Goal: Task Accomplishment & Management: Use online tool/utility

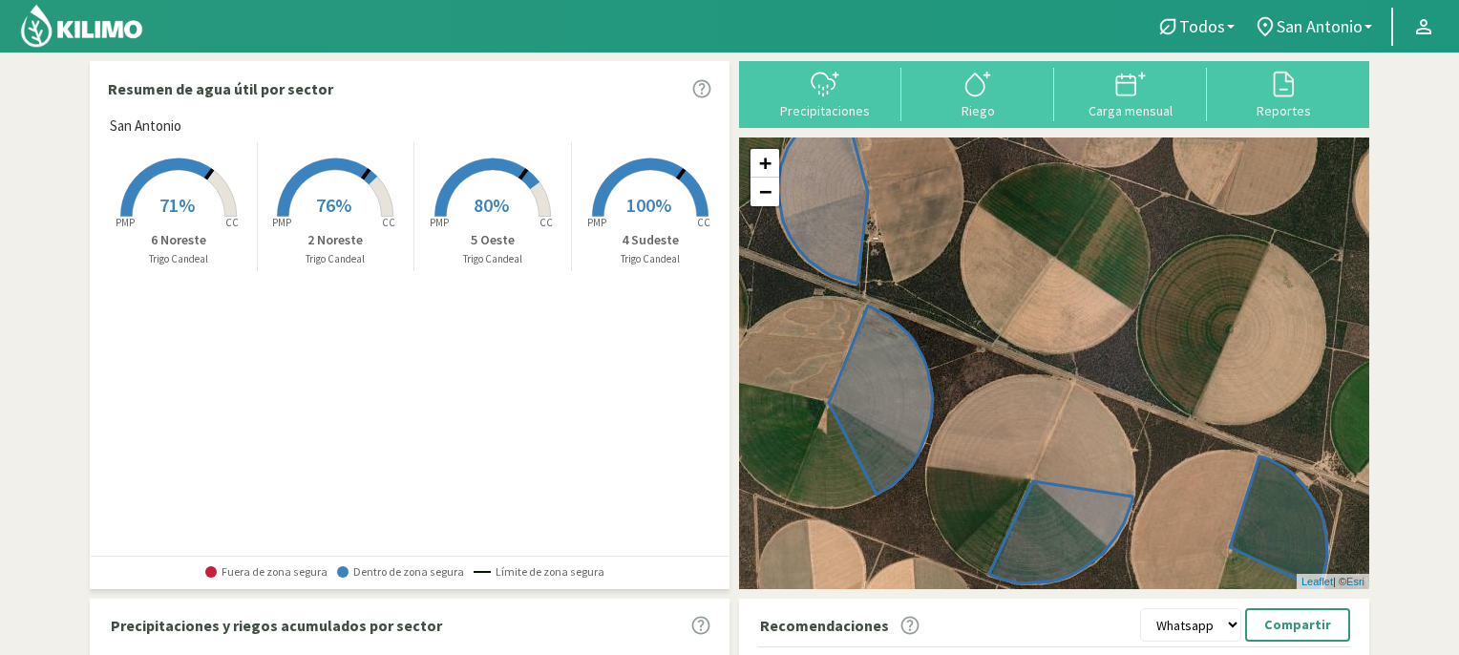
click at [329, 188] on rect at bounding box center [335, 218] width 153 height 153
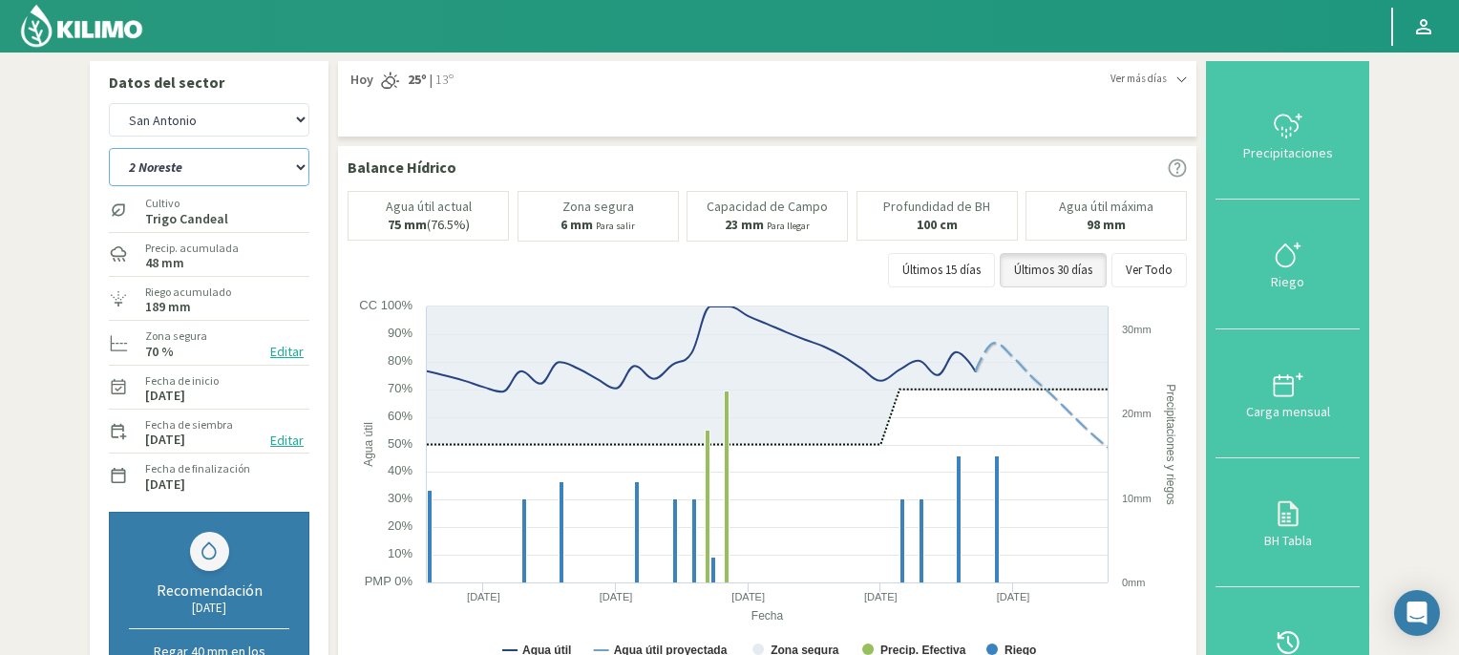
click at [298, 169] on select "2 Noreste 4 Sudeste 5 Oeste 6 Noreste" at bounding box center [209, 167] width 201 height 38
select select "3: Object"
click at [109, 148] on select "2 Noreste 4 Sudeste 5 Oeste 6 Noreste" at bounding box center [209, 167] width 201 height 38
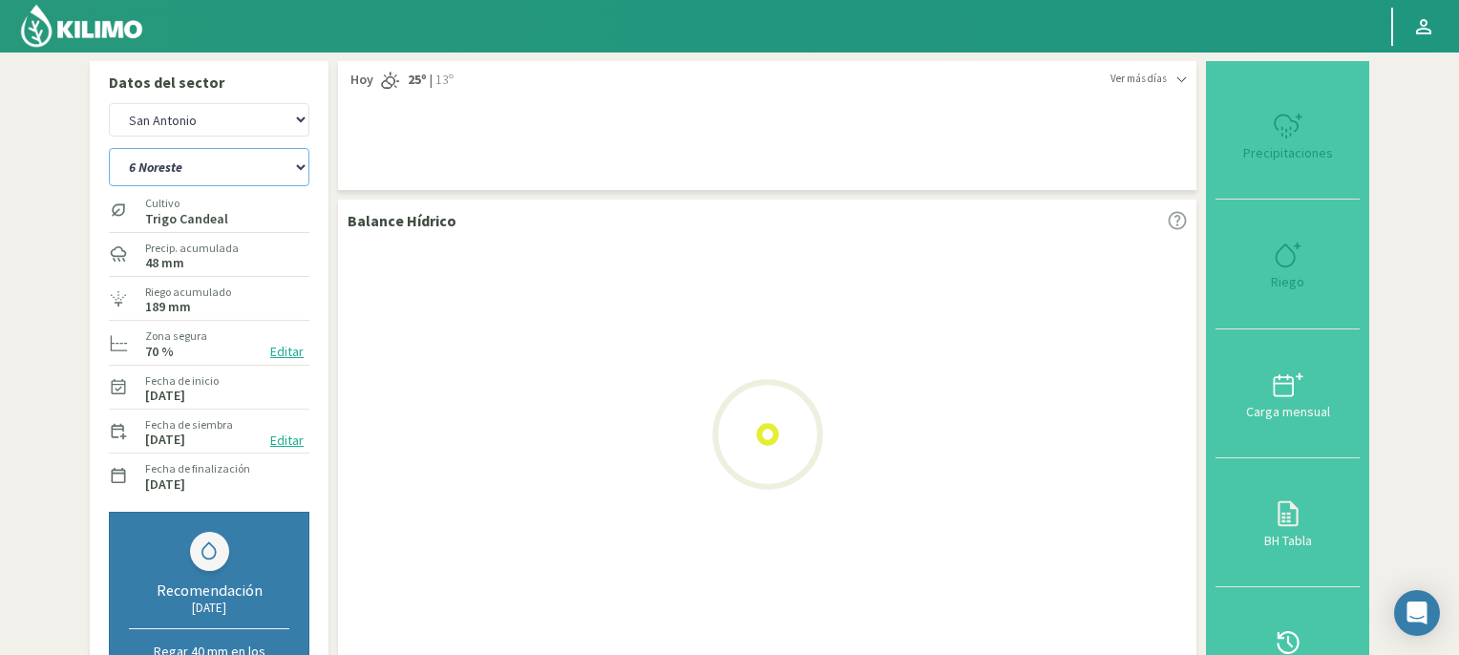
select select "2: Object"
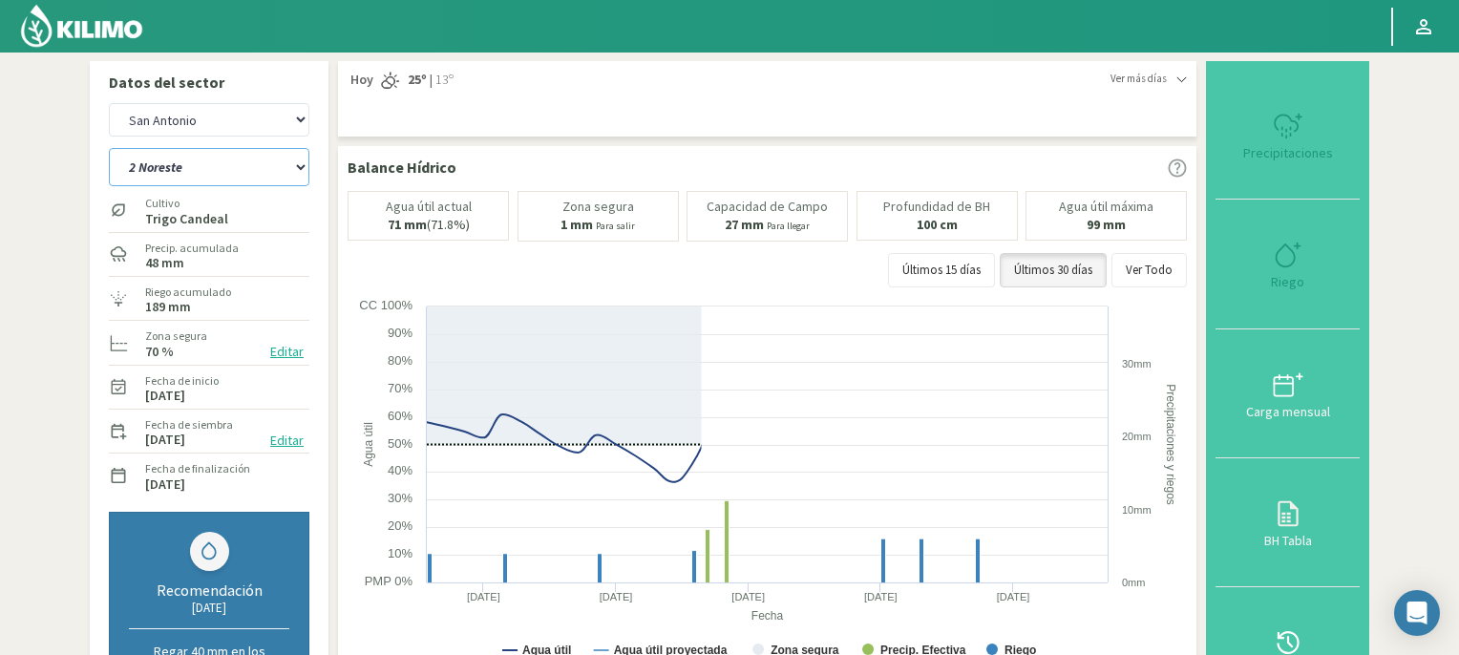
select select "7: Object"
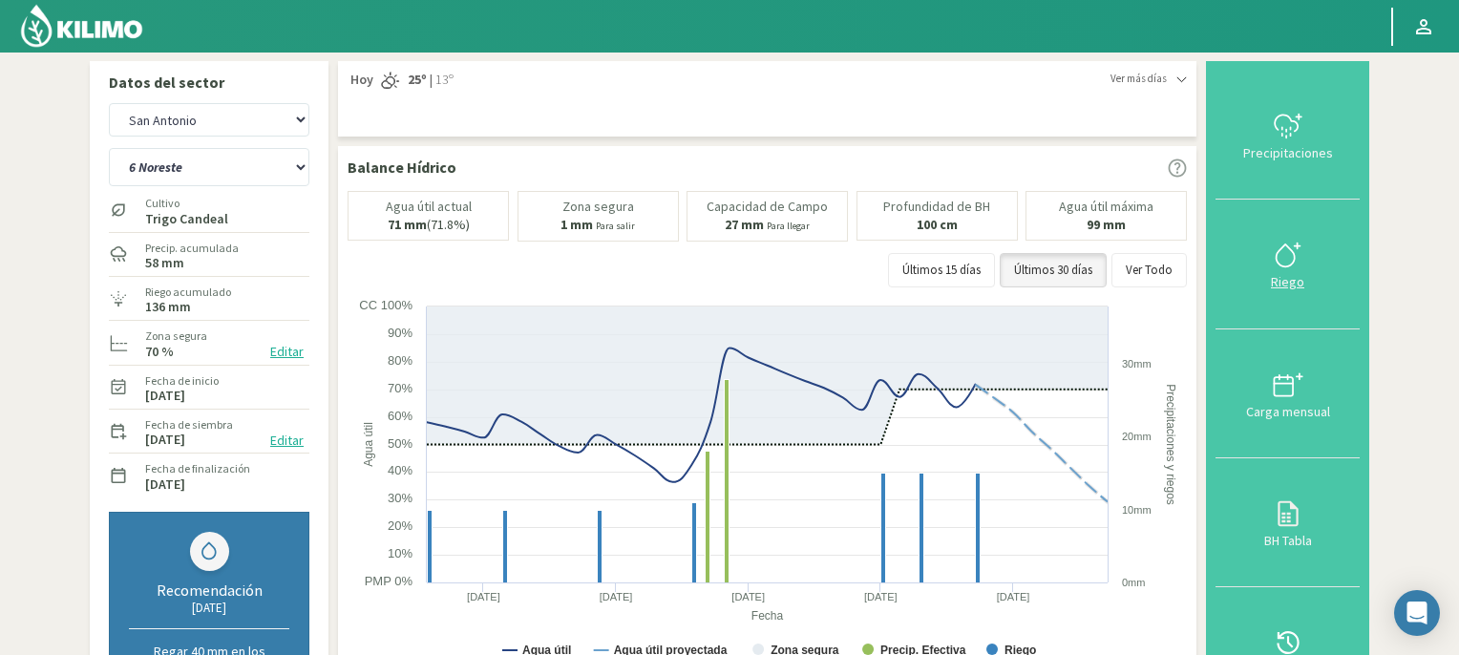
click at [1285, 267] on icon at bounding box center [1288, 255] width 31 height 31
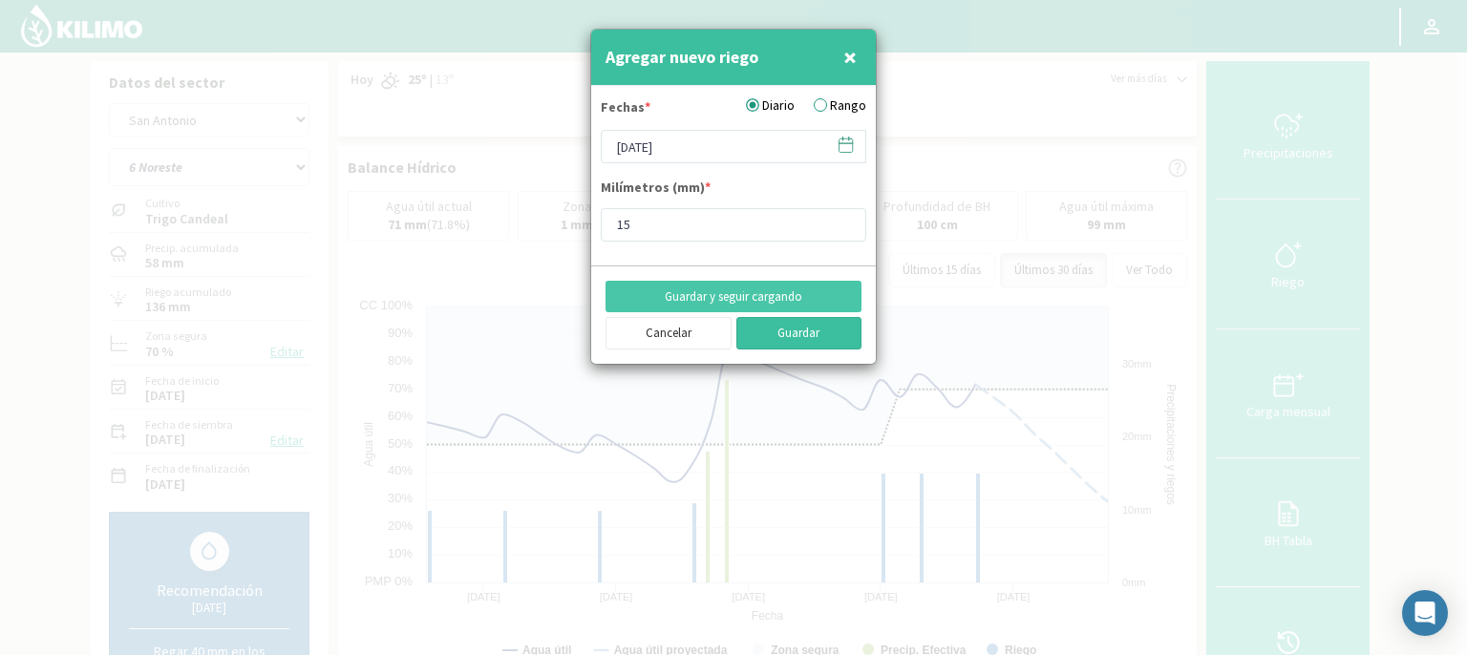
click at [824, 337] on button "Guardar" at bounding box center [799, 333] width 126 height 32
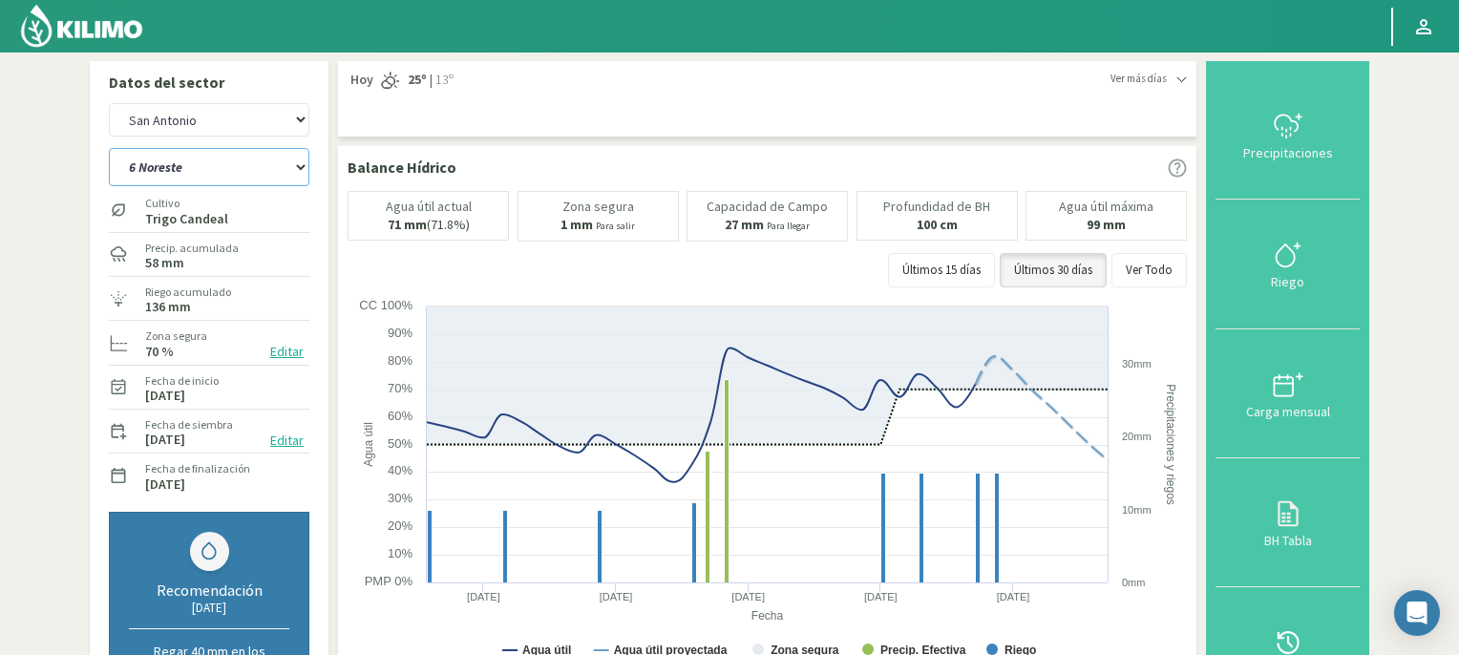
click at [301, 168] on select "2 Noreste 4 Sudeste 5 Oeste 6 Noreste" at bounding box center [209, 167] width 201 height 38
click at [109, 148] on select "2 Noreste 4 Sudeste 5 Oeste 6 Noreste" at bounding box center [209, 167] width 201 height 38
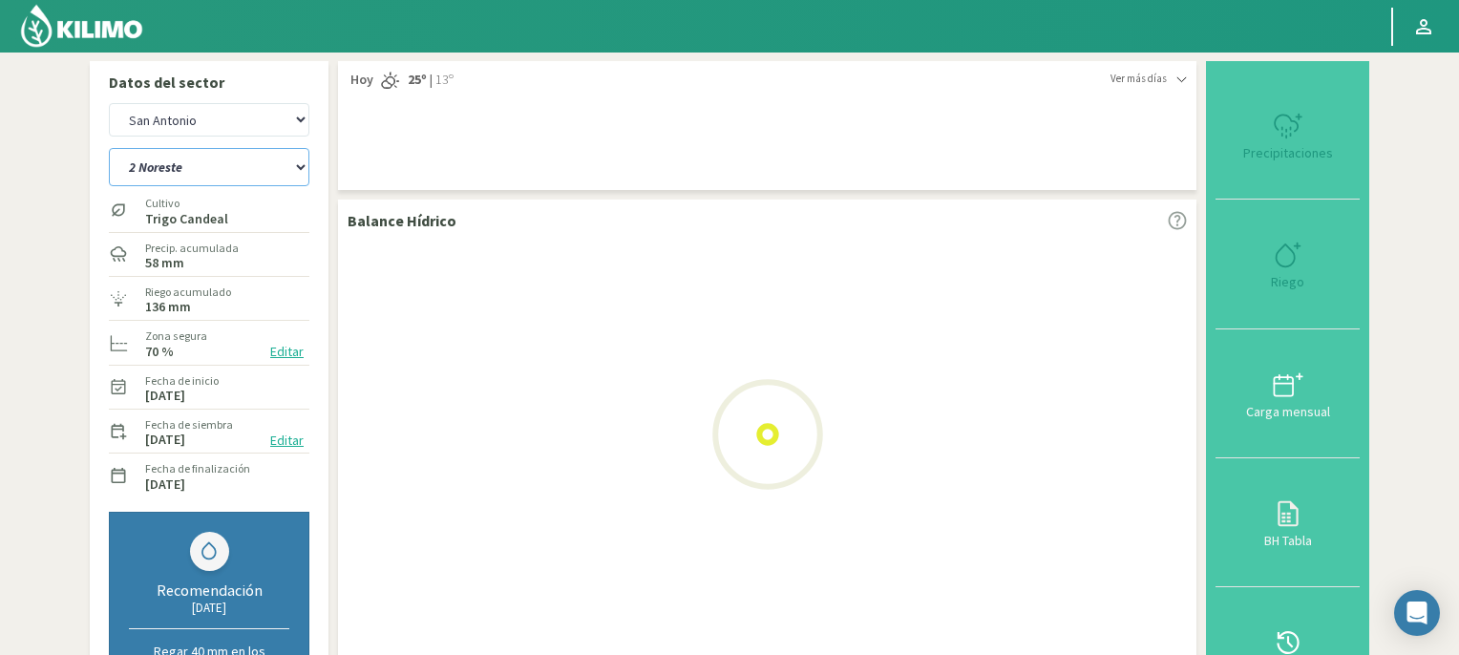
select select "7: Object"
select select "4: Object"
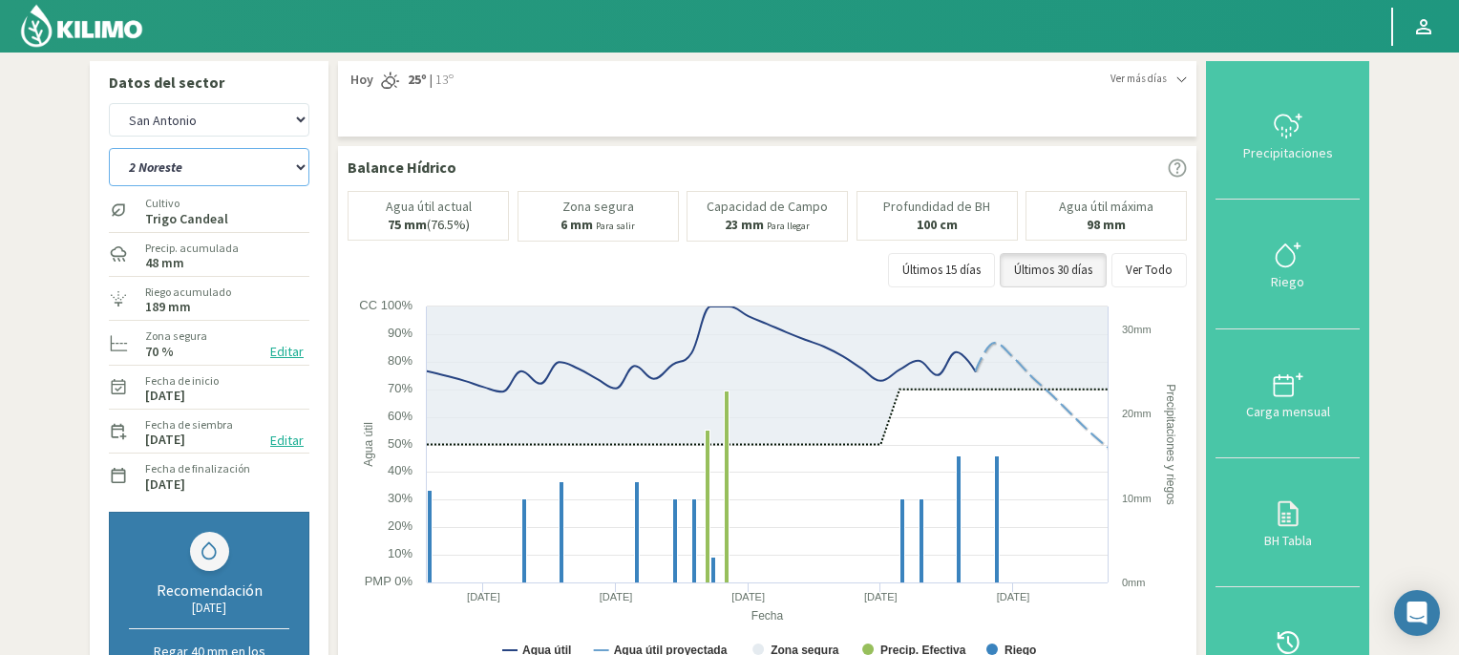
click at [298, 166] on select "2 Noreste 4 Sudeste 5 Oeste 6 Noreste" at bounding box center [209, 167] width 201 height 38
select select "9: Object"
click at [109, 148] on select "2 Noreste 4 Sudeste 5 Oeste 6 Noreste" at bounding box center [209, 167] width 201 height 38
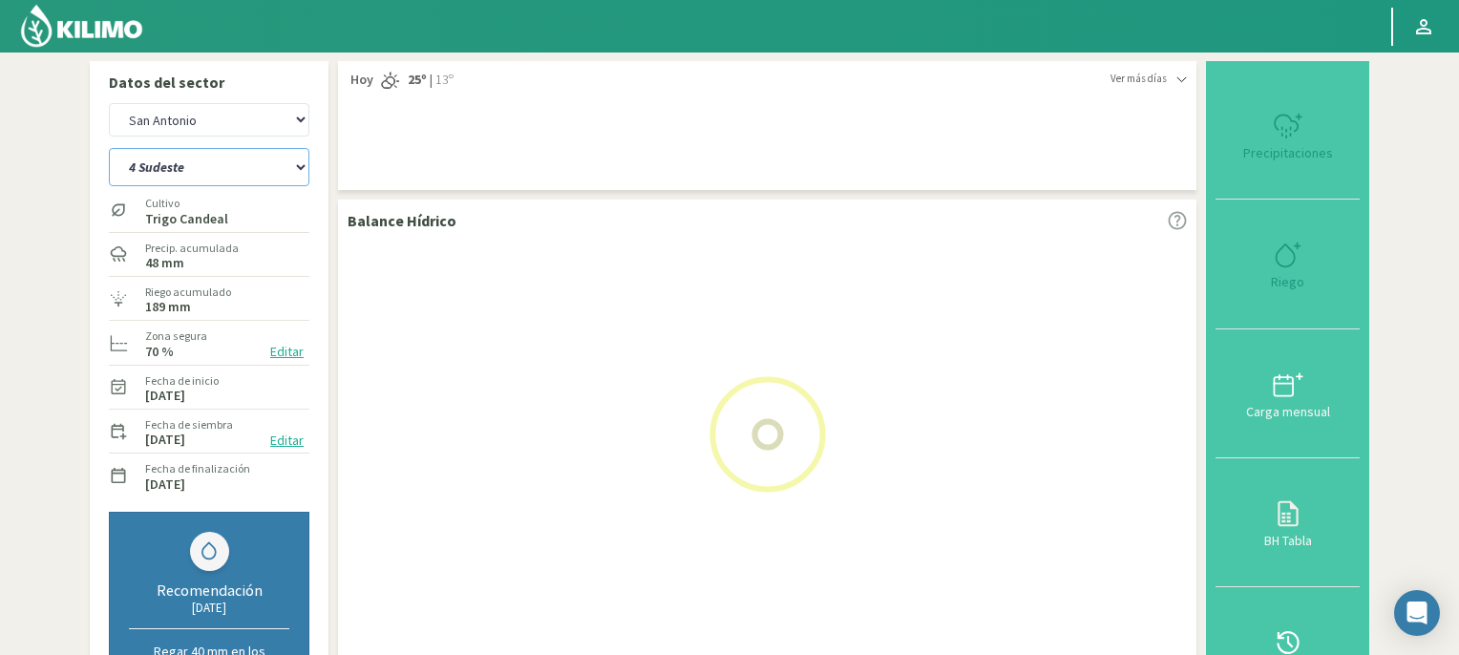
select select "6: Object"
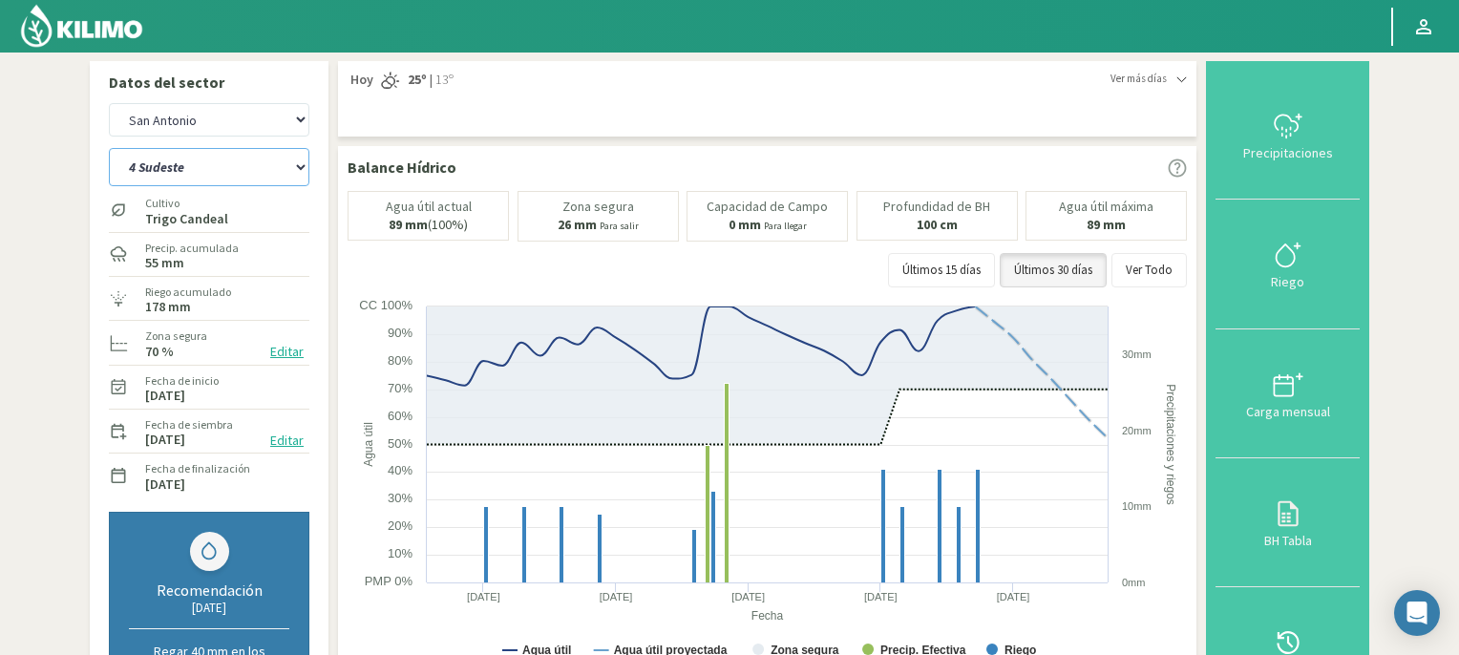
click at [300, 164] on select "2 Noreste 4 Sudeste 5 Oeste 6 Noreste" at bounding box center [209, 167] width 201 height 38
select select "14: Object"
click at [109, 148] on select "2 Noreste 4 Sudeste 5 Oeste 6 Noreste" at bounding box center [209, 167] width 201 height 38
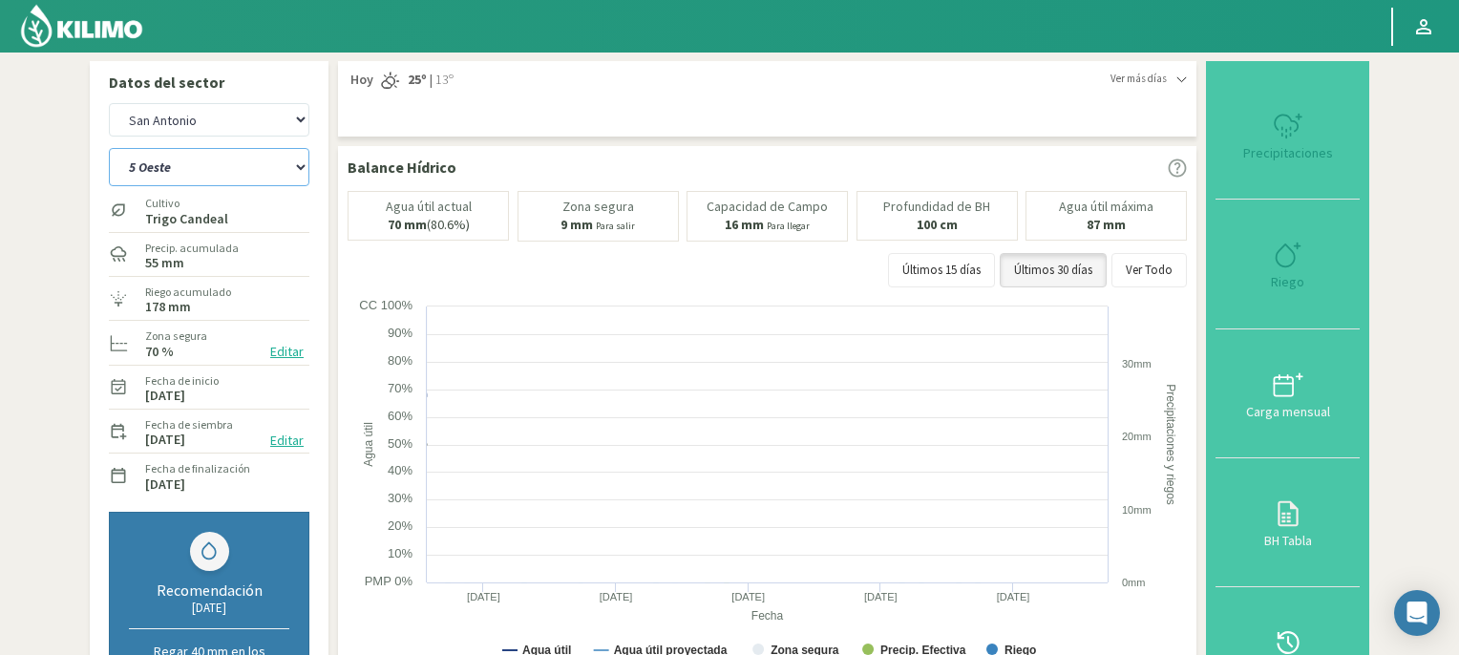
select select "8: Object"
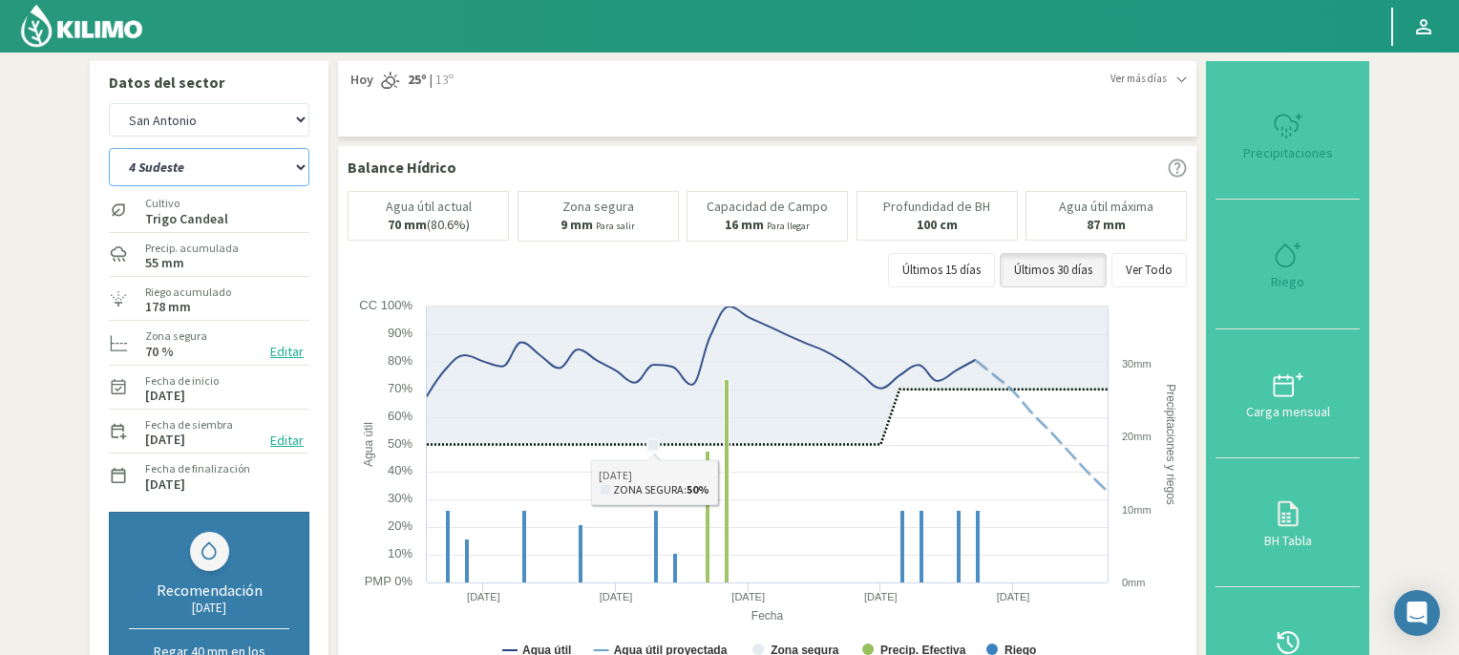
select select "18: Object"
